Goal: Entertainment & Leisure: Consume media (video, audio)

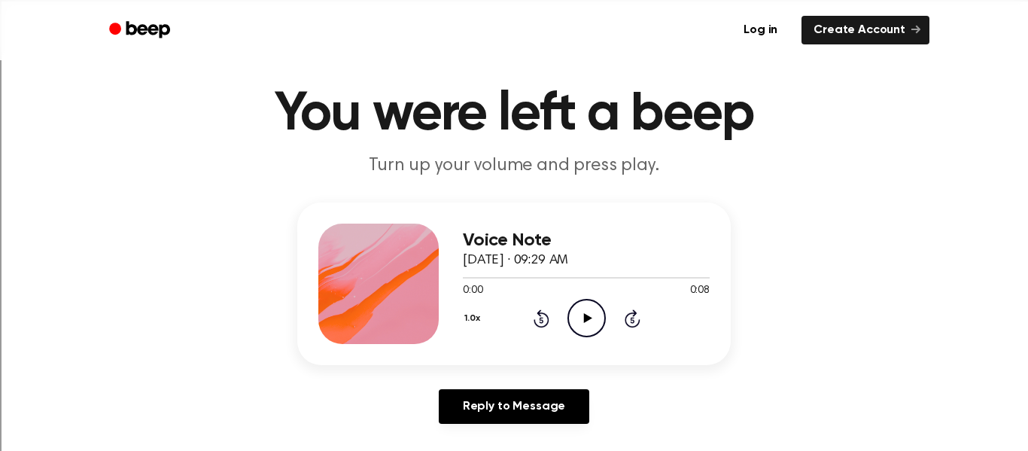
scroll to position [34, 0]
click at [580, 328] on icon "Play Audio" at bounding box center [586, 317] width 38 height 38
click at [578, 321] on icon "Pause Audio" at bounding box center [586, 317] width 38 height 38
click at [588, 342] on div "Voice Note November 20, 2023 · 09:29 AM 0:00 0:08 Your browser does not support…" at bounding box center [586, 283] width 247 height 120
click at [588, 331] on icon "Play Audio" at bounding box center [586, 317] width 38 height 38
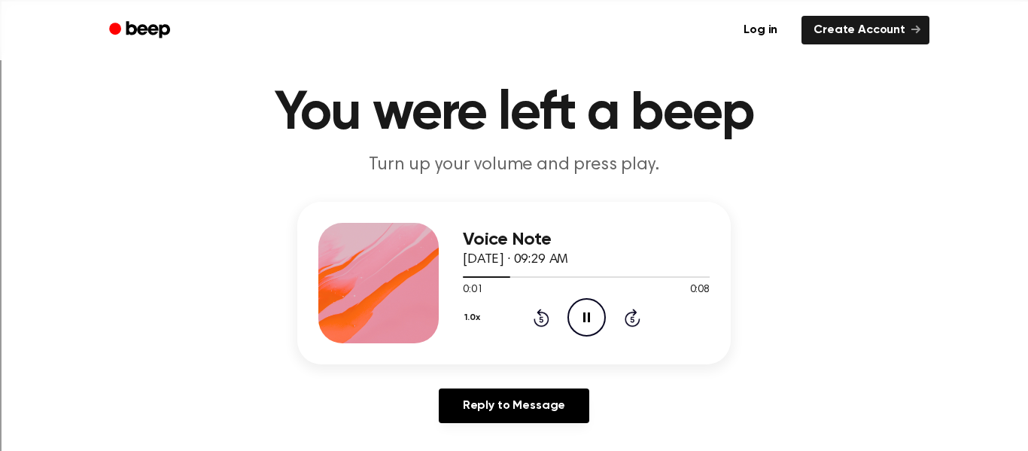
click at [583, 323] on icon "Pause Audio" at bounding box center [586, 317] width 38 height 38
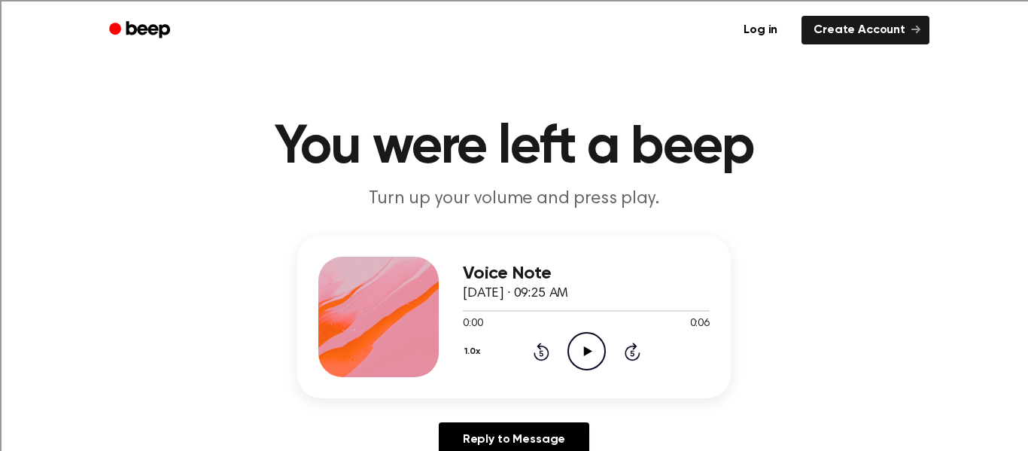
click at [583, 358] on icon "Play Audio" at bounding box center [586, 351] width 38 height 38
click at [590, 359] on icon "Pause Audio" at bounding box center [586, 351] width 38 height 38
click at [591, 351] on icon at bounding box center [587, 351] width 8 height 10
click at [589, 357] on icon "Pause Audio" at bounding box center [586, 351] width 38 height 38
